Goal: Check status: Check status

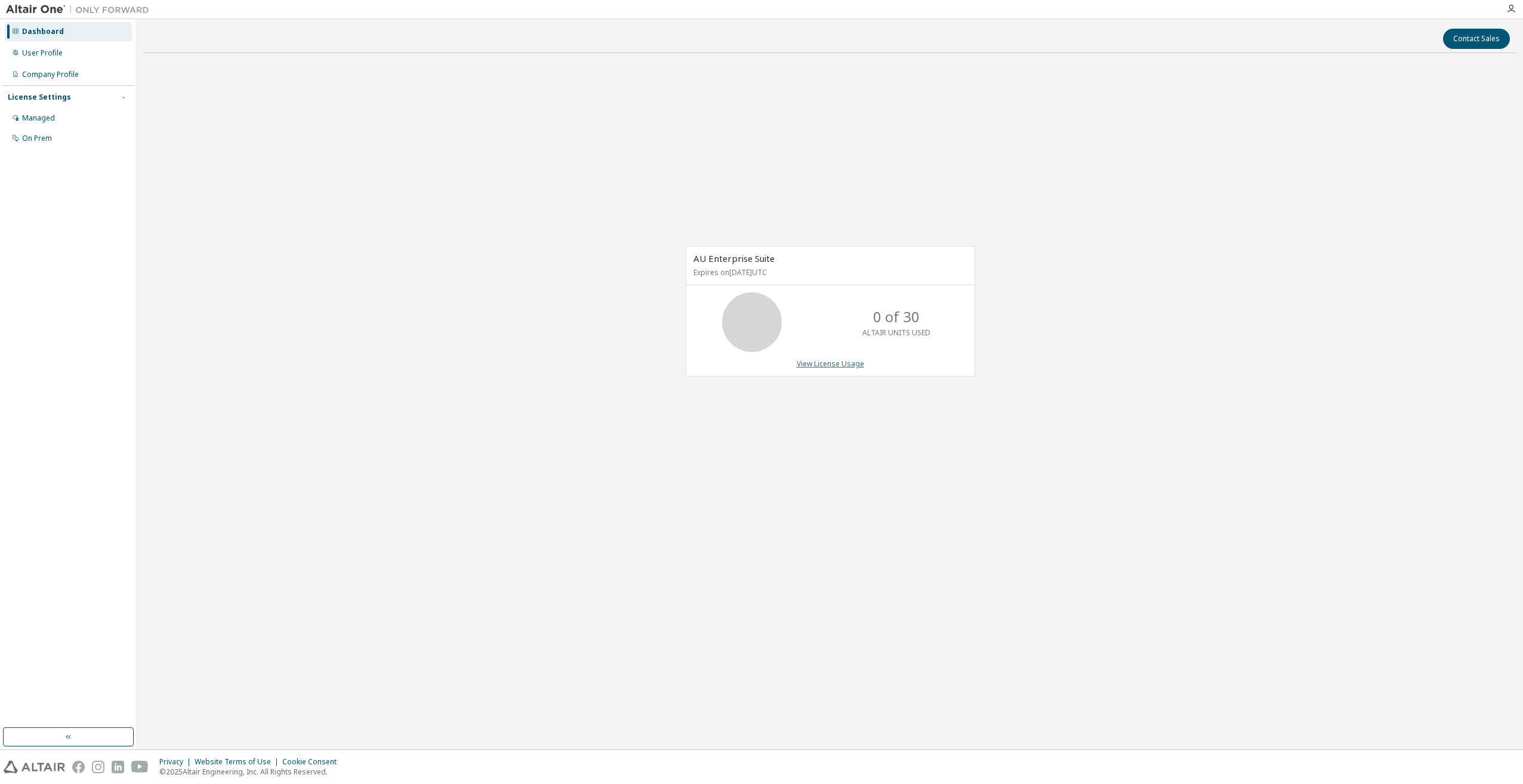
click at [839, 365] on link "View License Usage" at bounding box center [831, 364] width 67 height 10
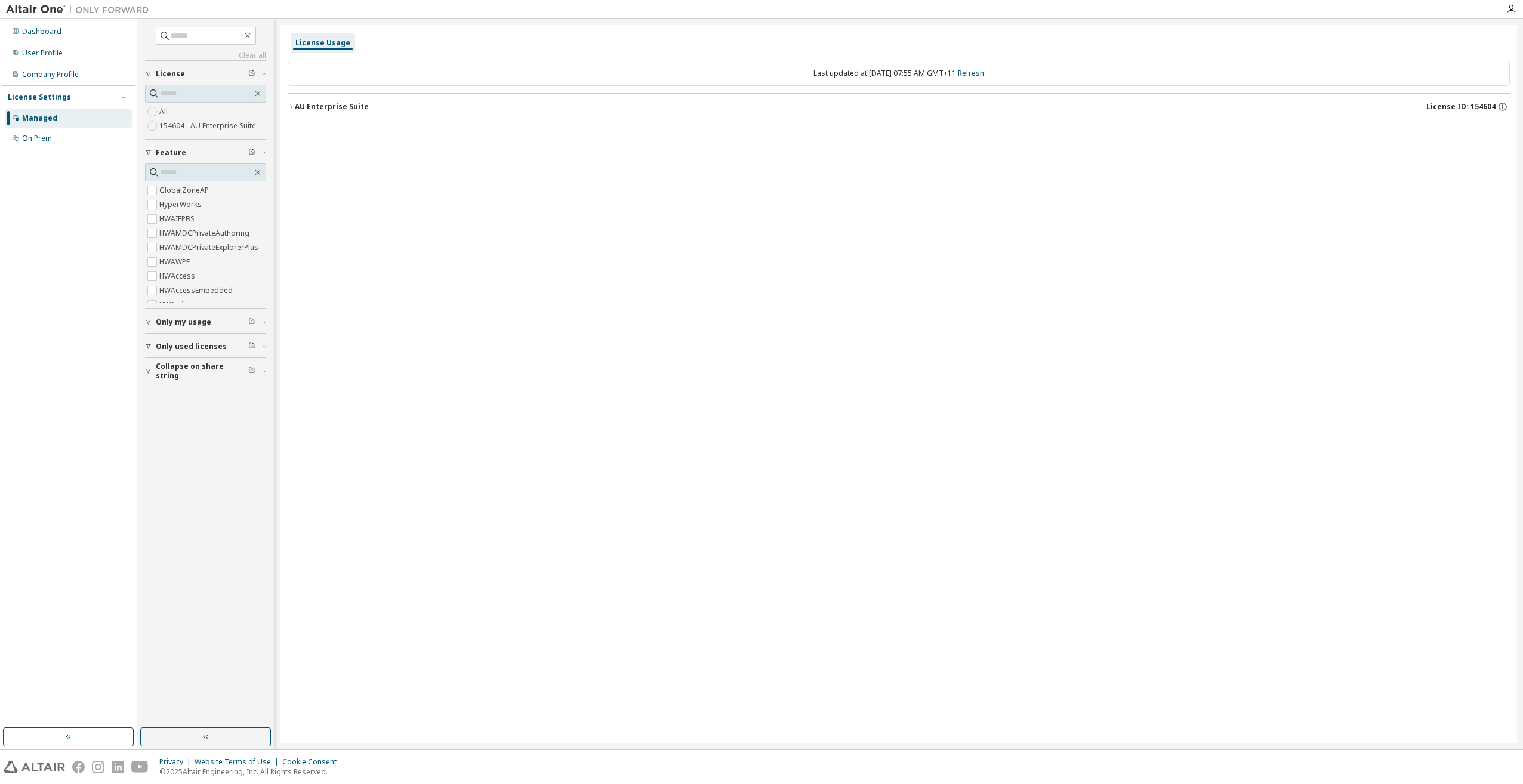
click at [338, 110] on div "AU Enterprise Suite" at bounding box center [331, 107] width 74 height 10
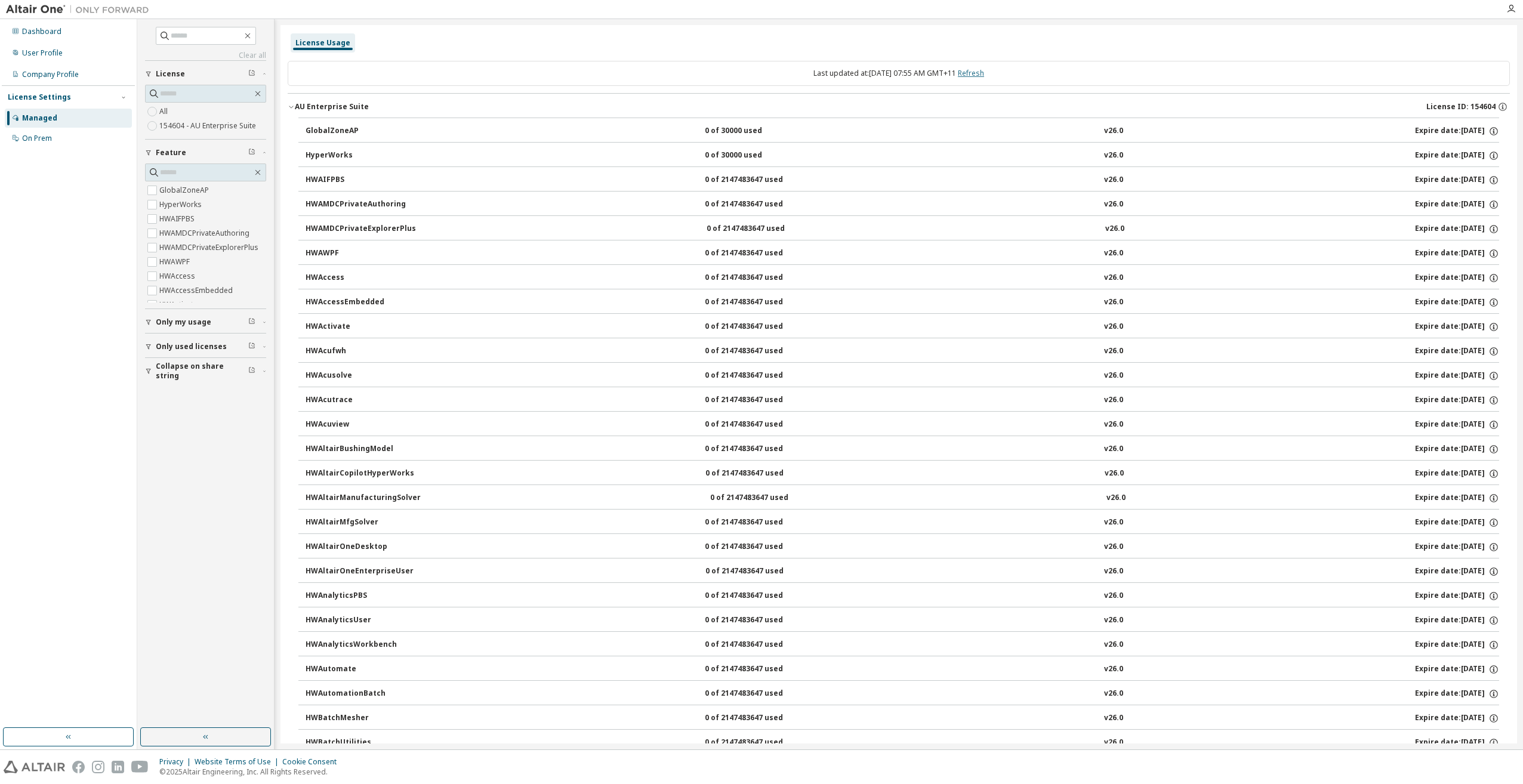
click at [978, 75] on link "Refresh" at bounding box center [971, 73] width 26 height 10
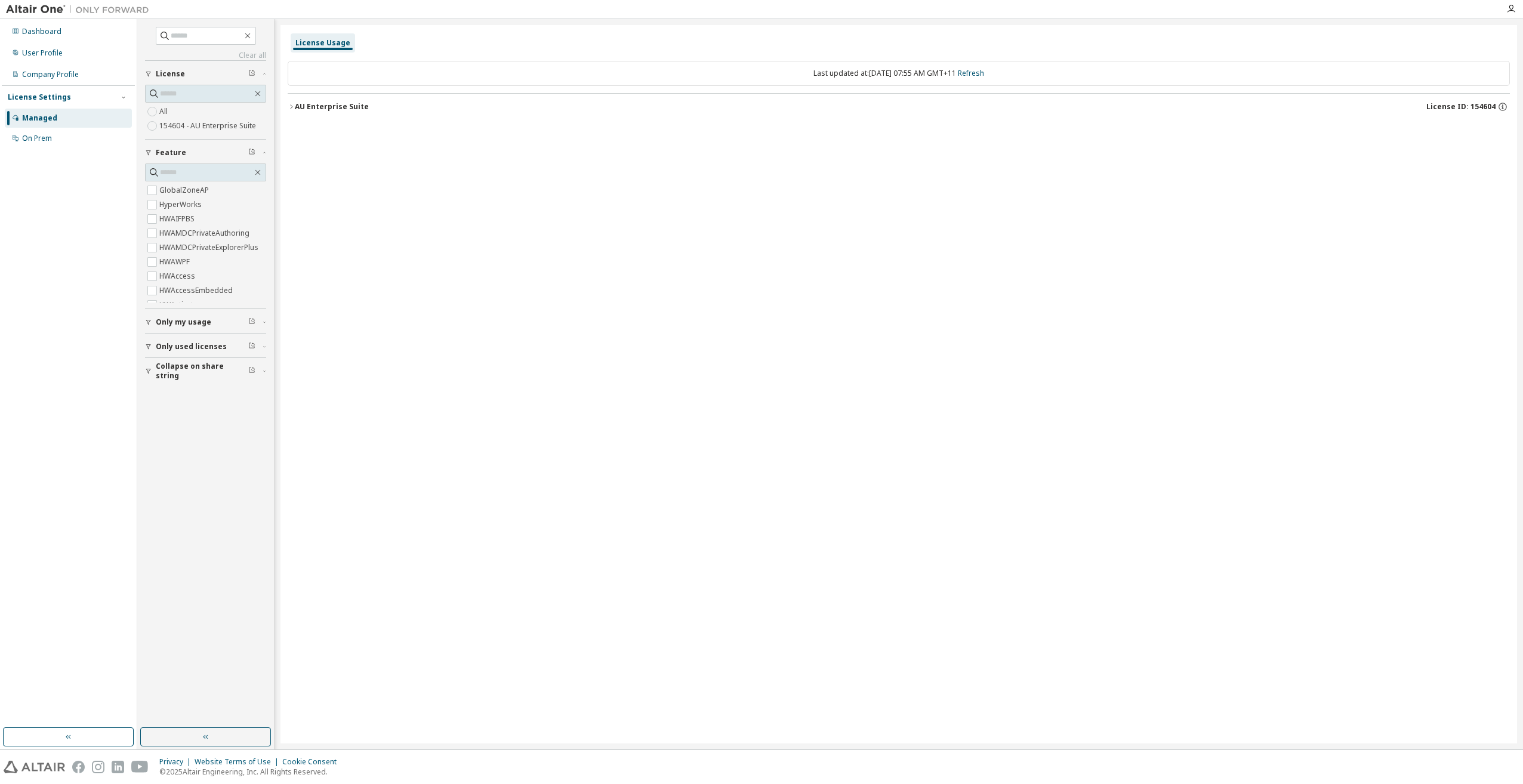
click at [323, 108] on div "AU Enterprise Suite" at bounding box center [331, 107] width 74 height 10
